Goal: Information Seeking & Learning: Learn about a topic

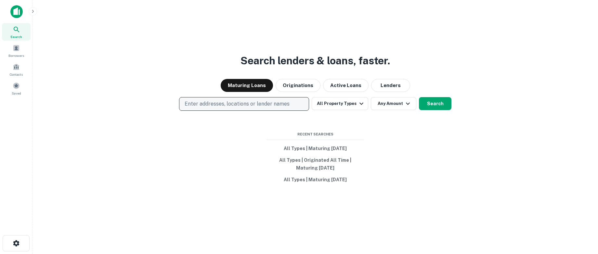
click at [209, 104] on p "Enter addresses, locations or lender names" at bounding box center [237, 104] width 105 height 8
type input "**********"
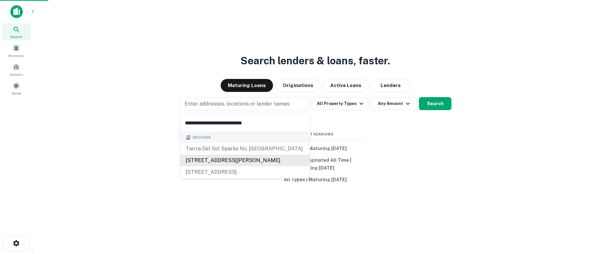
click at [218, 157] on div "[STREET_ADDRESS][PERSON_NAME]" at bounding box center [244, 161] width 129 height 12
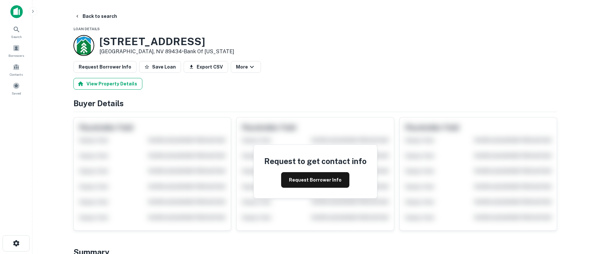
click at [110, 85] on button "View Property Details" at bounding box center [107, 84] width 69 height 12
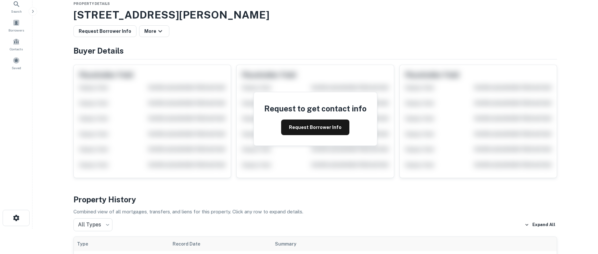
scroll to position [97, 0]
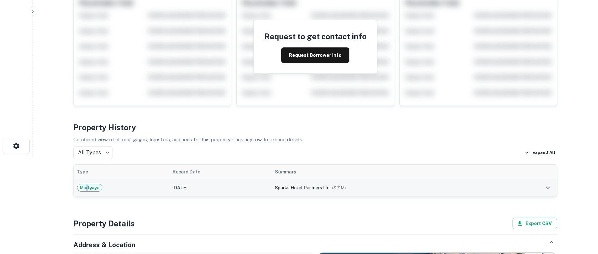
click at [87, 185] on span "Mortgage" at bounding box center [89, 188] width 25 height 6
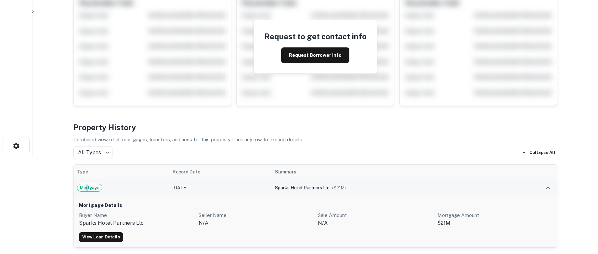
scroll to position [130, 0]
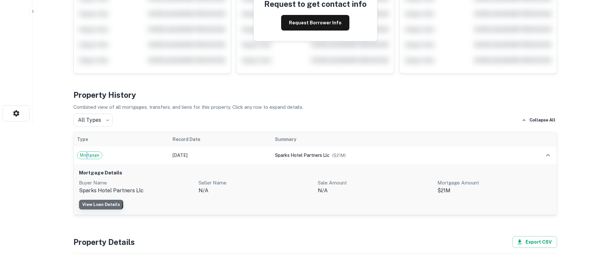
click at [95, 203] on link "View Loan Details" at bounding box center [101, 205] width 44 height 10
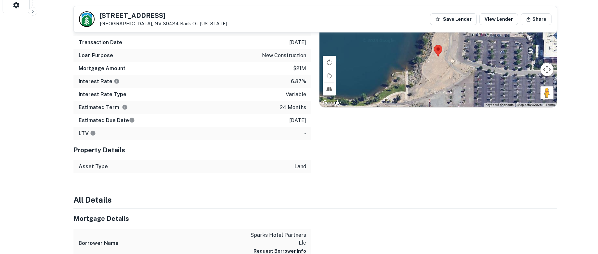
scroll to position [227, 0]
